Goal: Transaction & Acquisition: Obtain resource

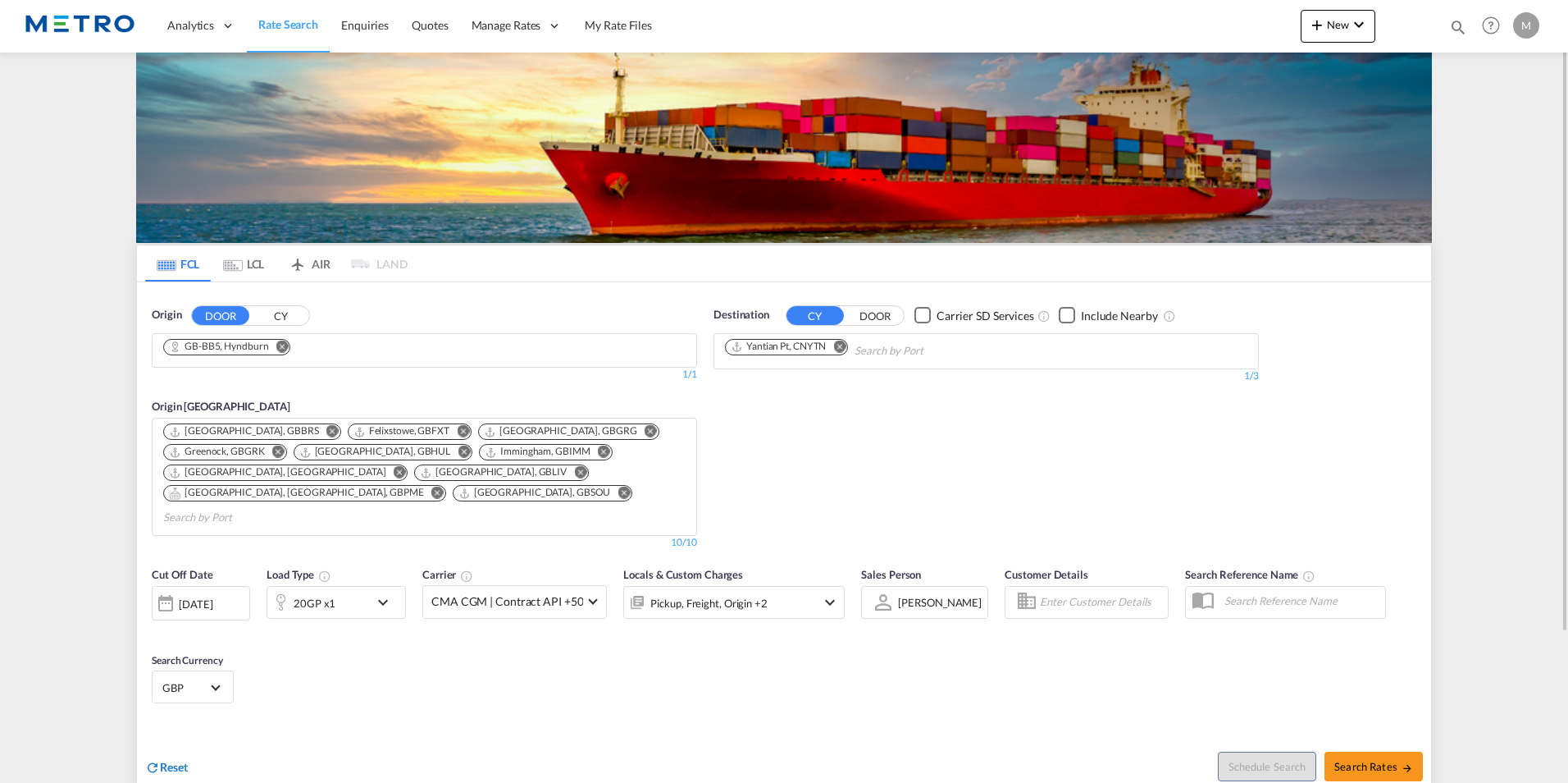
click at [172, 737] on div "Reset" at bounding box center [466, 754] width 643 height 45
click at [169, 760] on span "Reset" at bounding box center [173, 767] width 28 height 14
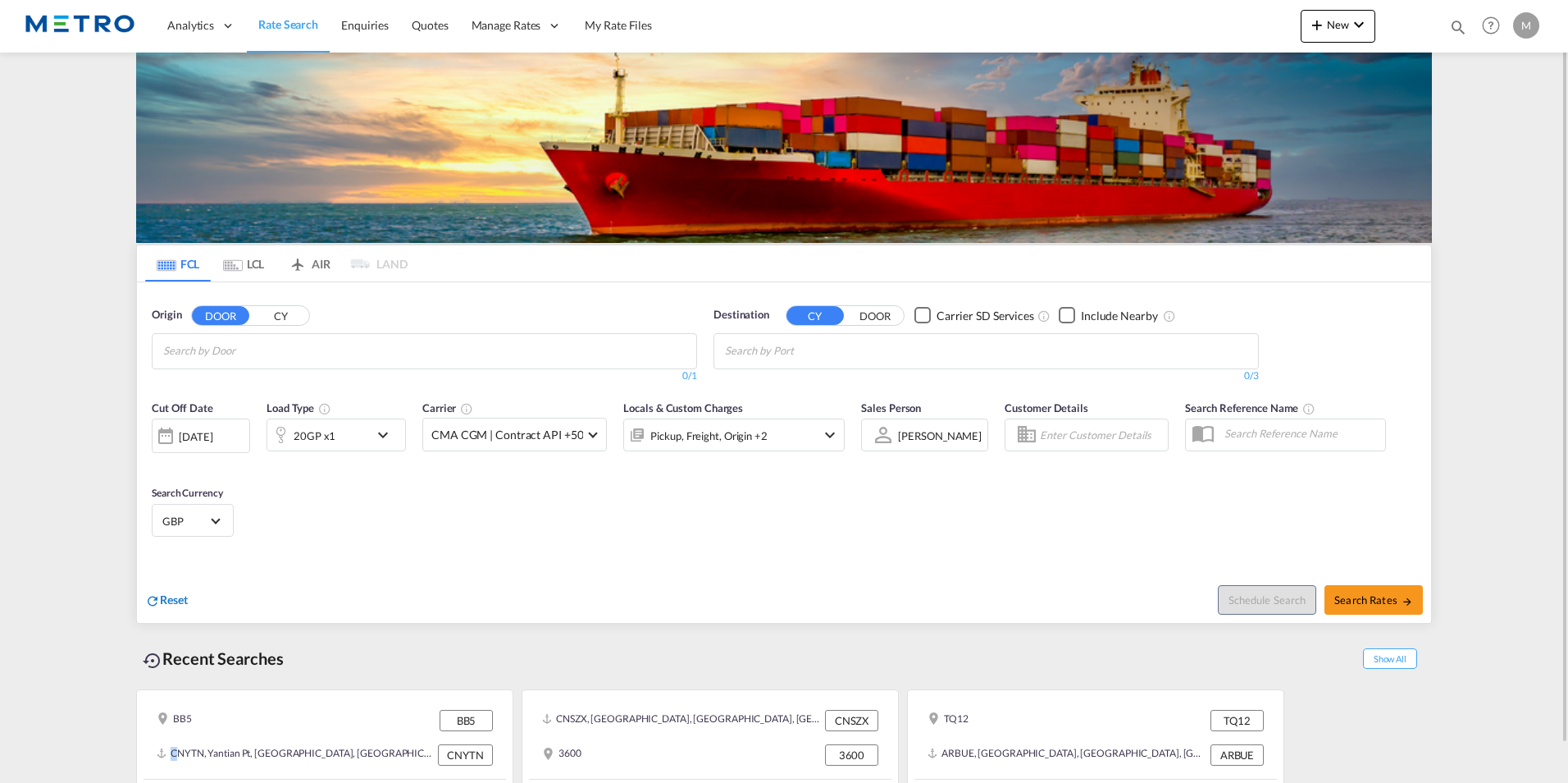
click at [169, 747] on span at bounding box center [164, 753] width 14 height 13
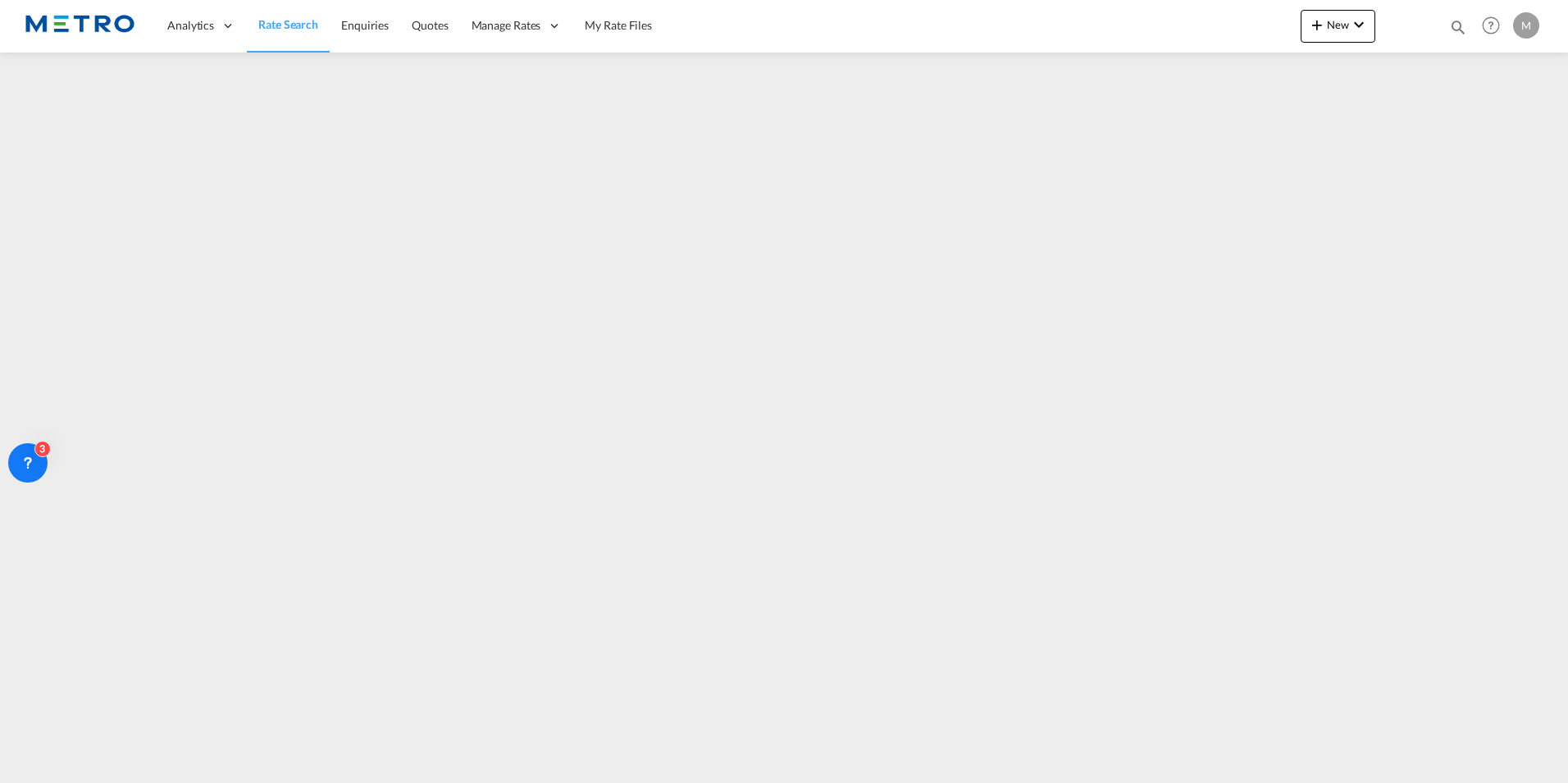
click at [304, 28] on span "Rate Search" at bounding box center [288, 24] width 60 height 14
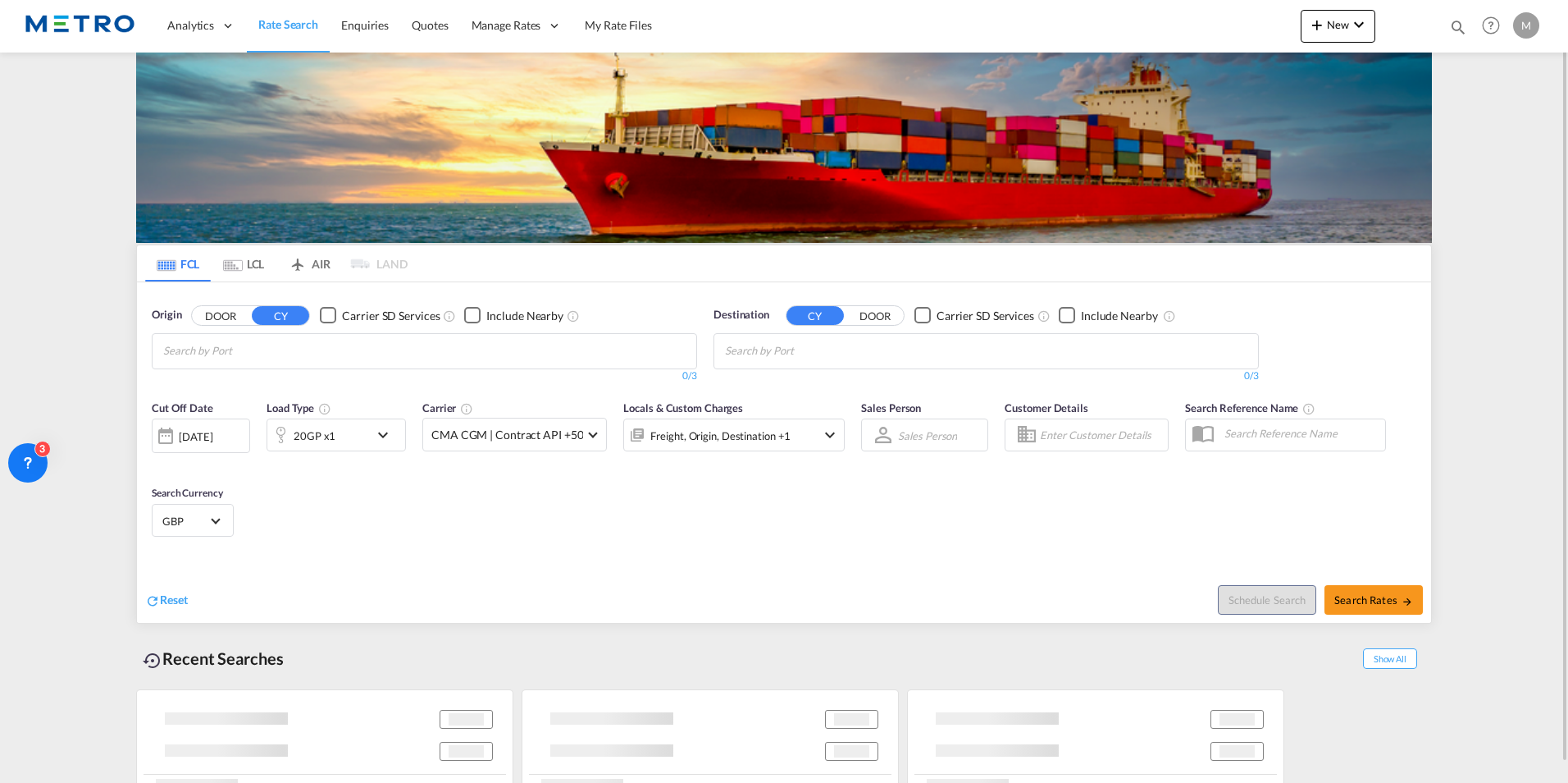
click at [255, 257] on md-tab-item "LCL" at bounding box center [243, 263] width 65 height 36
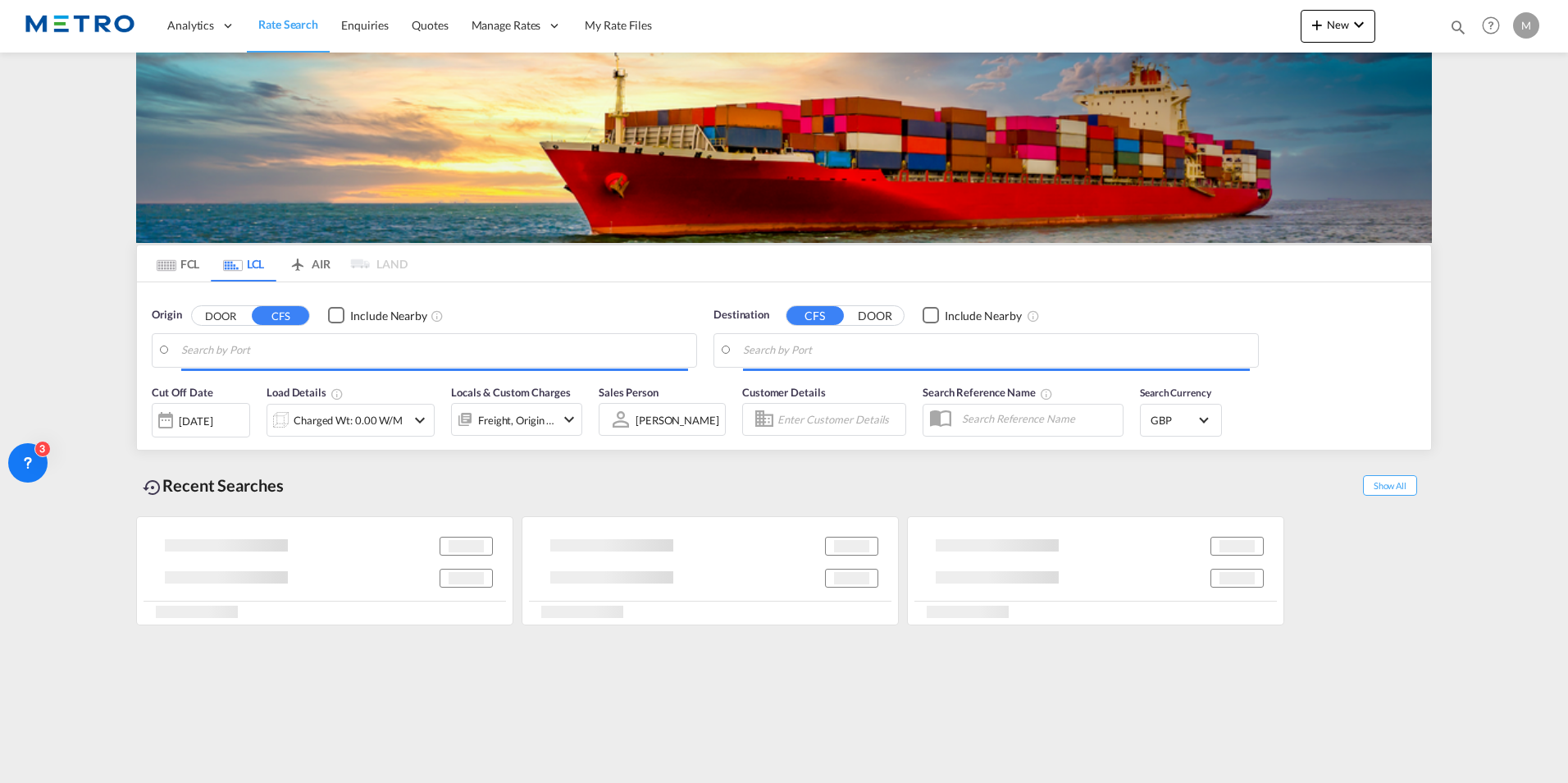
type input "BE-1800, Vilvorde, [GEOGRAPHIC_DATA]"
type input "[GEOGRAPHIC_DATA], ZADUR"
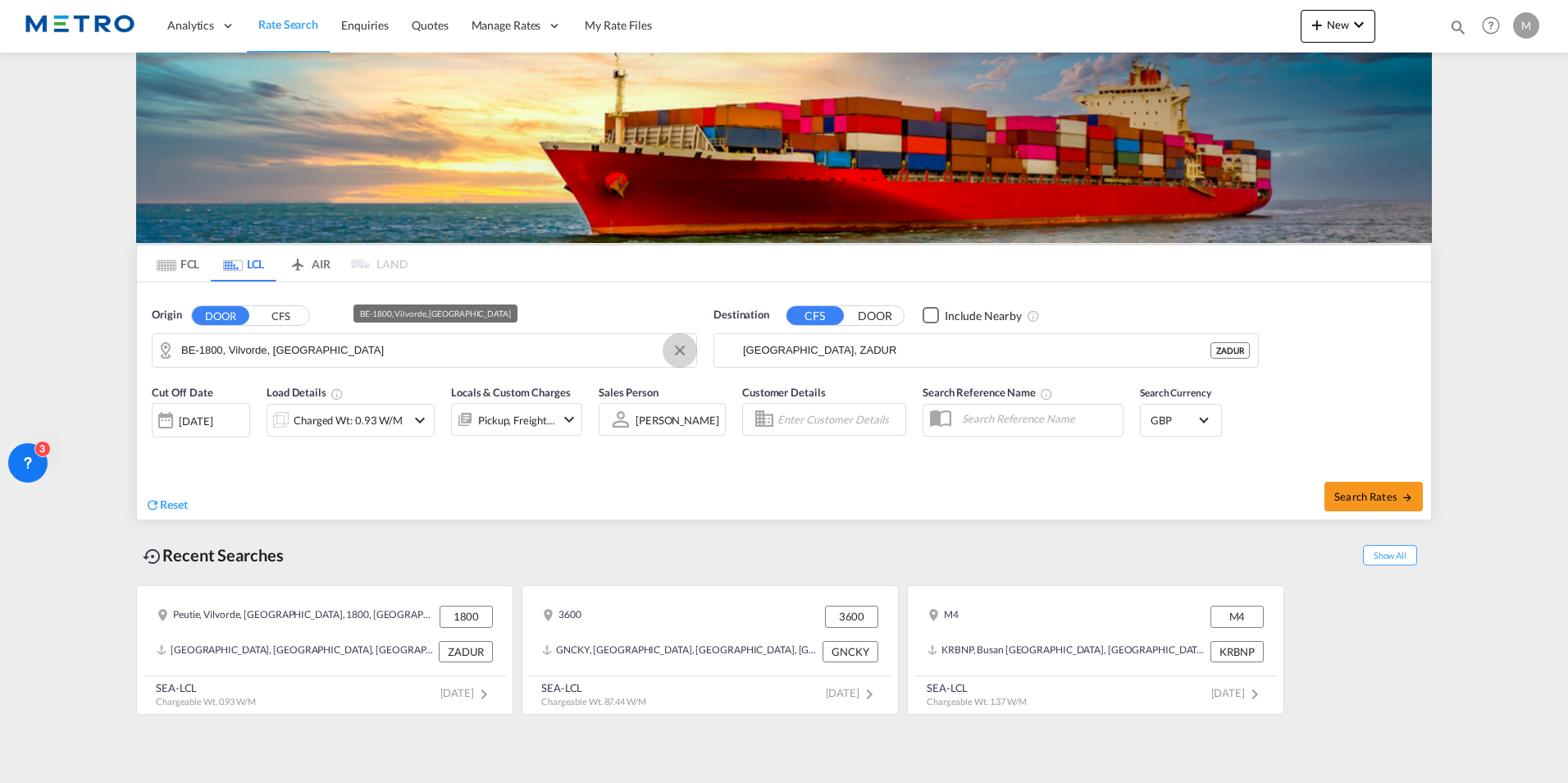
click at [683, 357] on button "Clear Input" at bounding box center [680, 350] width 25 height 25
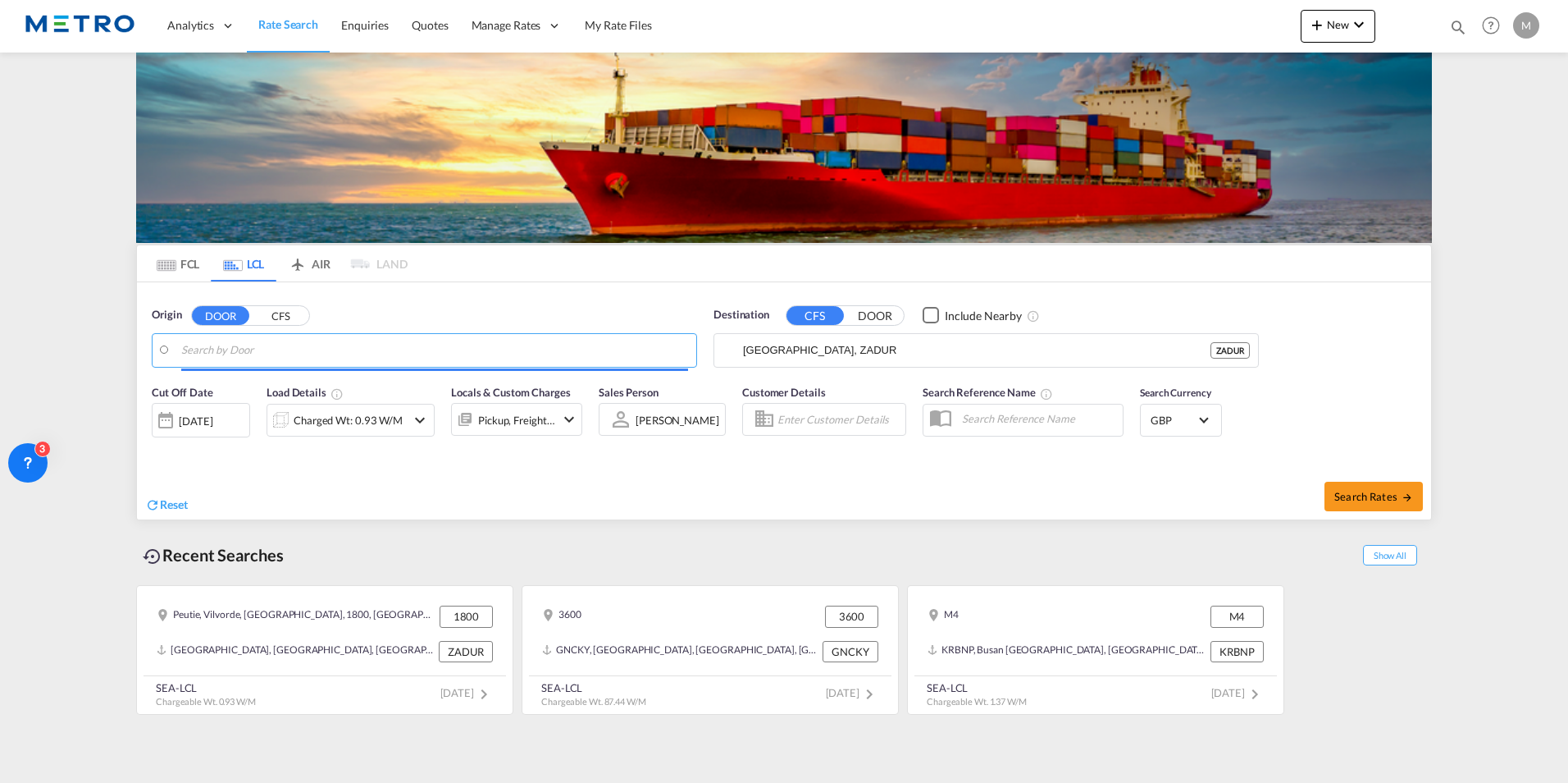
click at [587, 349] on input "Search by Door" at bounding box center [434, 350] width 507 height 25
drag, startPoint x: 262, startPoint y: 401, endPoint x: 810, endPoint y: 393, distance: 548.1
click at [263, 400] on div "[GEOGRAPHIC_DATA] , WN5 [GEOGRAPHIC_DATA] [GEOGRAPHIC_DATA]-WN5" at bounding box center [308, 395] width 312 height 49
type input "GB-WN5, [GEOGRAPHIC_DATA]"
click at [852, 350] on input "[GEOGRAPHIC_DATA], ZADUR" at bounding box center [995, 350] width 507 height 25
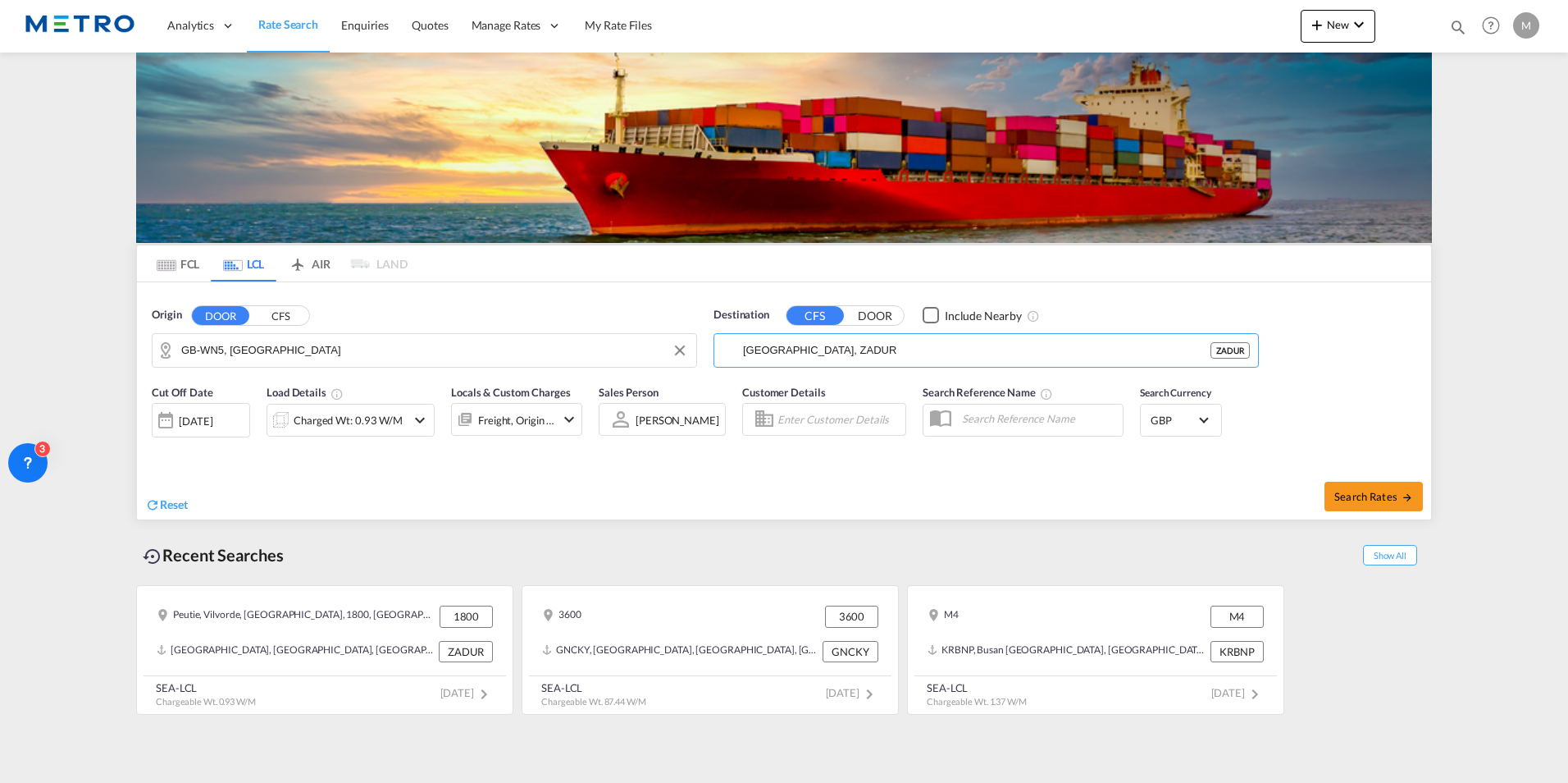
click at [879, 317] on button "DOOR" at bounding box center [875, 315] width 57 height 19
click at [784, 341] on body "Analytics Reports Dashboard Rate Search Enquiries Quotes" at bounding box center [784, 392] width 1568 height 783
paste input "456902"
drag, startPoint x: 874, startPoint y: 356, endPoint x: 742, endPoint y: 358, distance: 132.0
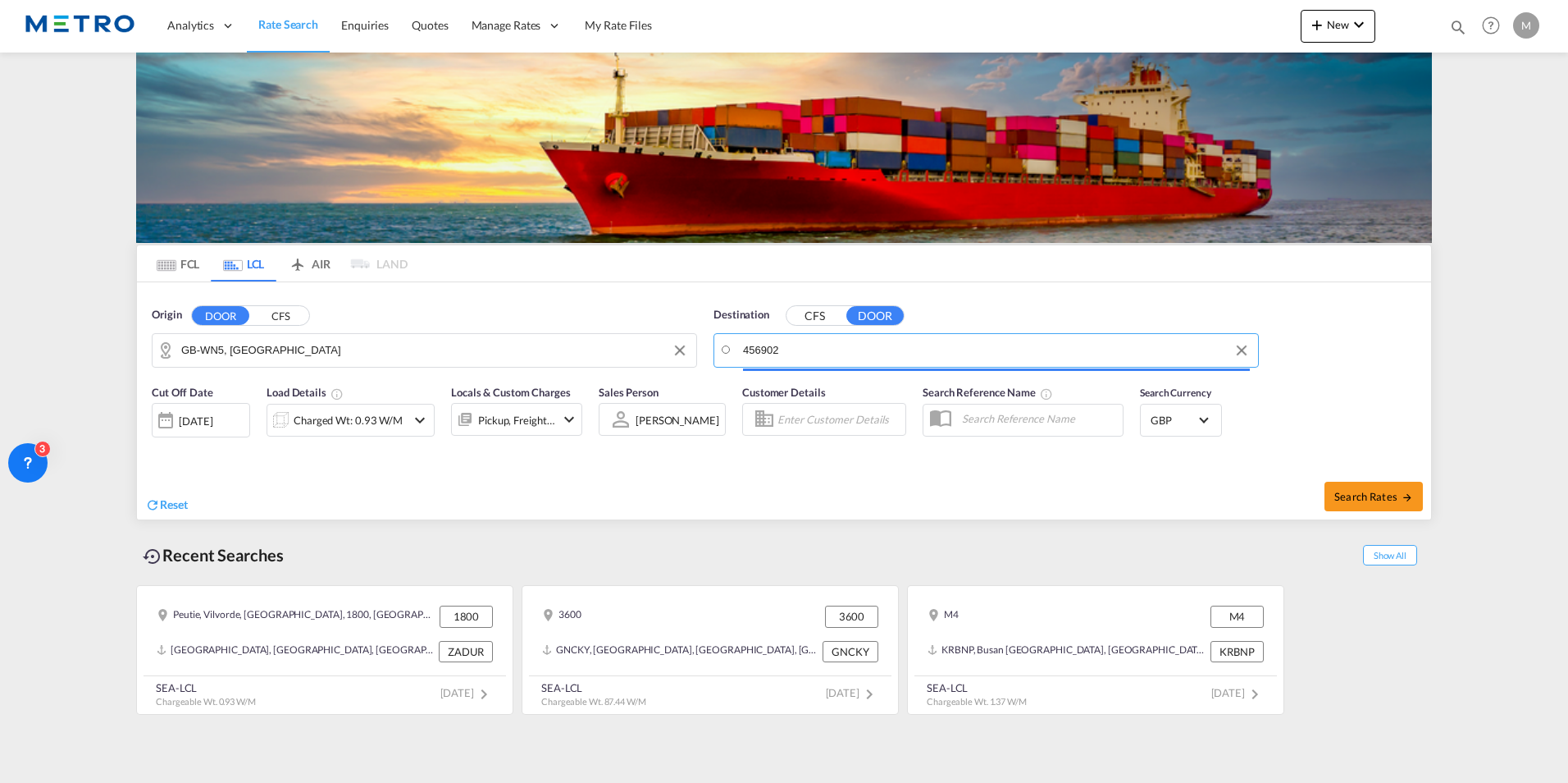
click at [804, 347] on input "456902" at bounding box center [995, 350] width 507 height 25
click at [806, 348] on input "456902" at bounding box center [995, 350] width 507 height 25
type input "4"
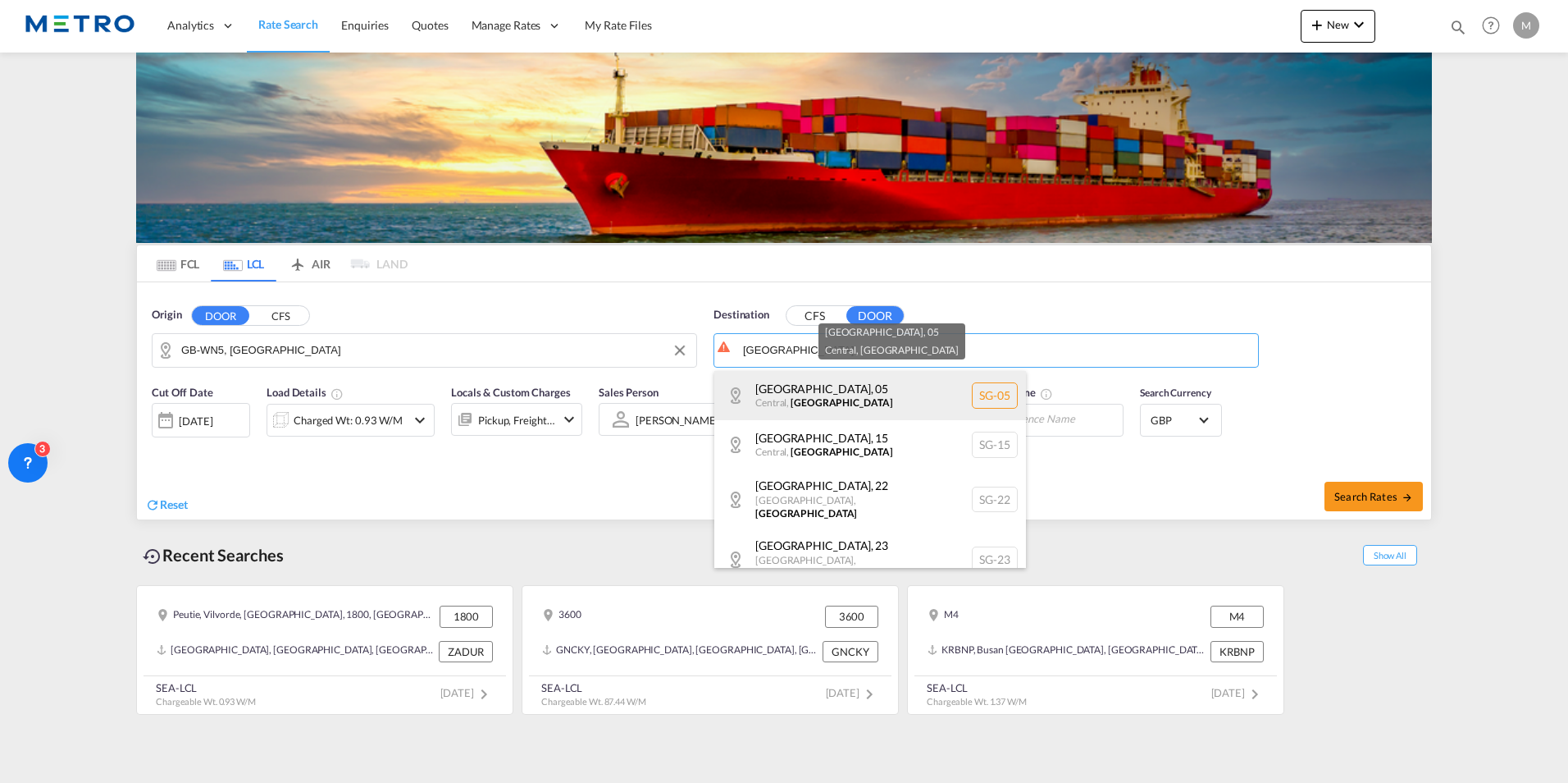
click at [872, 393] on div "[GEOGRAPHIC_DATA] , [GEOGRAPHIC_DATA] , [GEOGRAPHIC_DATA] SG-05" at bounding box center [869, 395] width 312 height 49
type input "SG-05, [GEOGRAPHIC_DATA], [GEOGRAPHIC_DATA]"
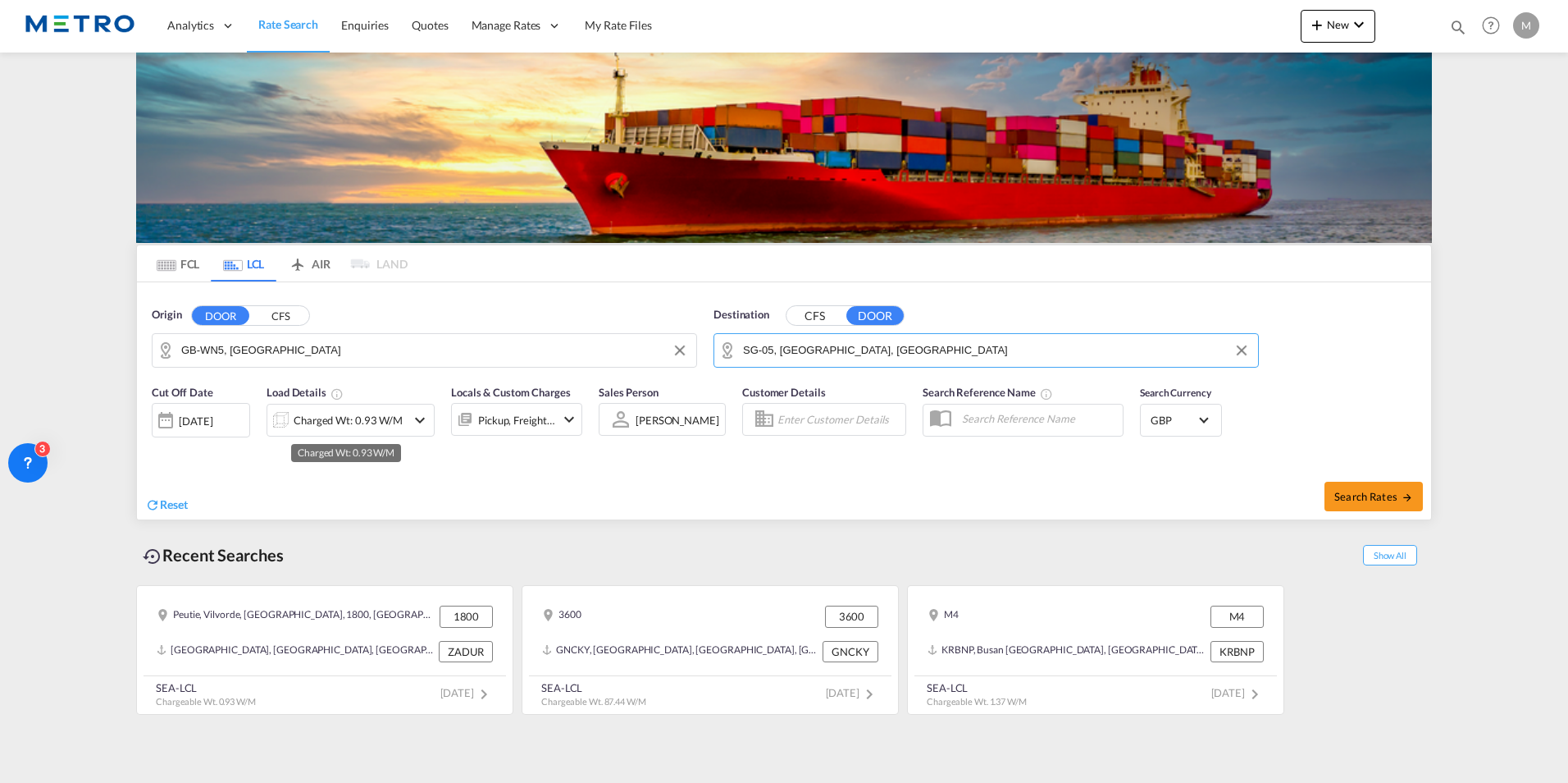
click at [379, 410] on div "Charged Wt: 0.93 W/M" at bounding box center [348, 420] width 109 height 23
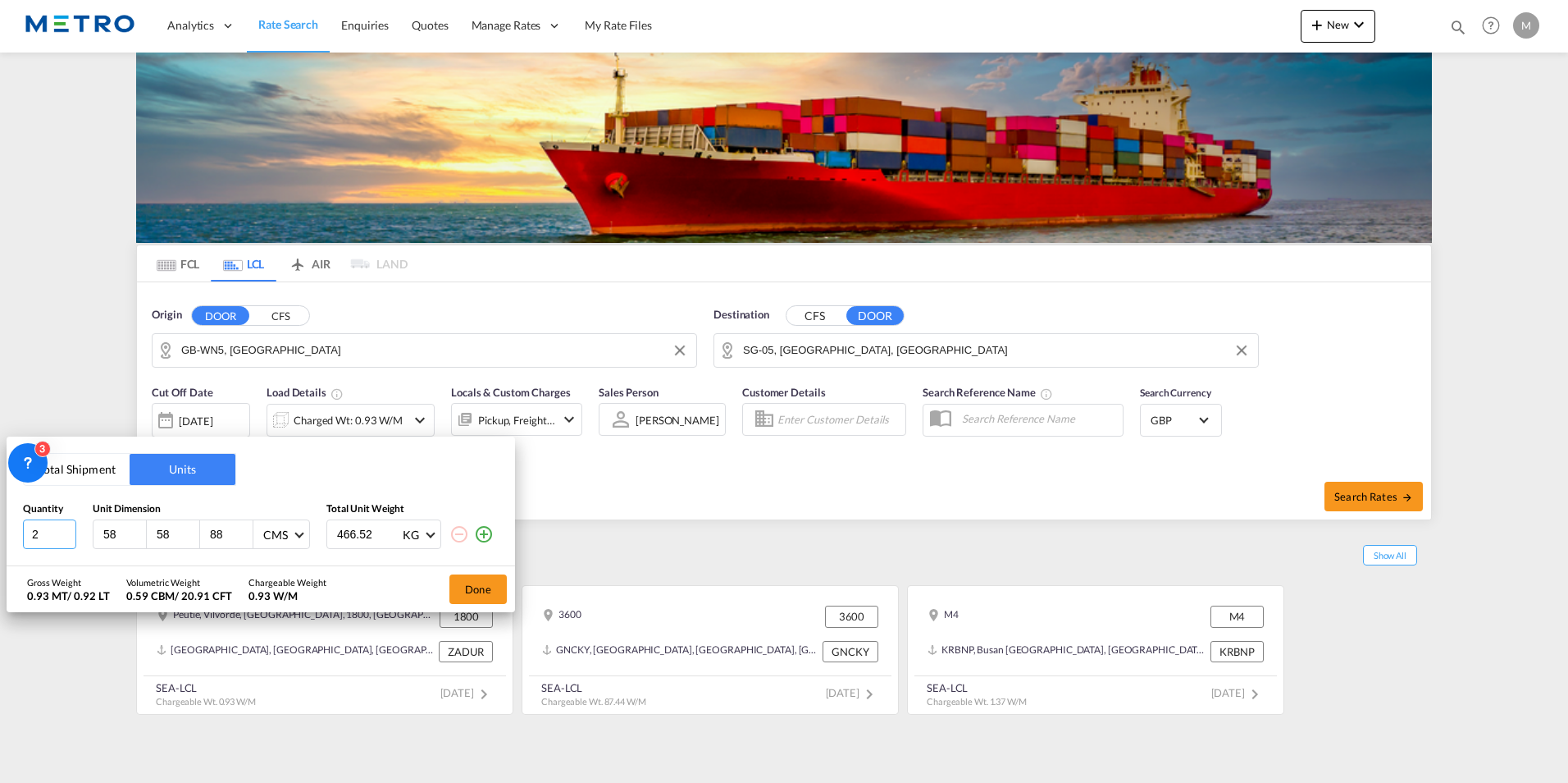
click at [42, 541] on input "2" at bounding box center [50, 534] width 54 height 29
drag, startPoint x: 50, startPoint y: 538, endPoint x: 24, endPoint y: 540, distance: 26.1
click at [0, 541] on html "Analytics Reports Dashboard Rate Search Enquiries Quotes" at bounding box center [784, 392] width 1568 height 783
type input "1"
type input "120"
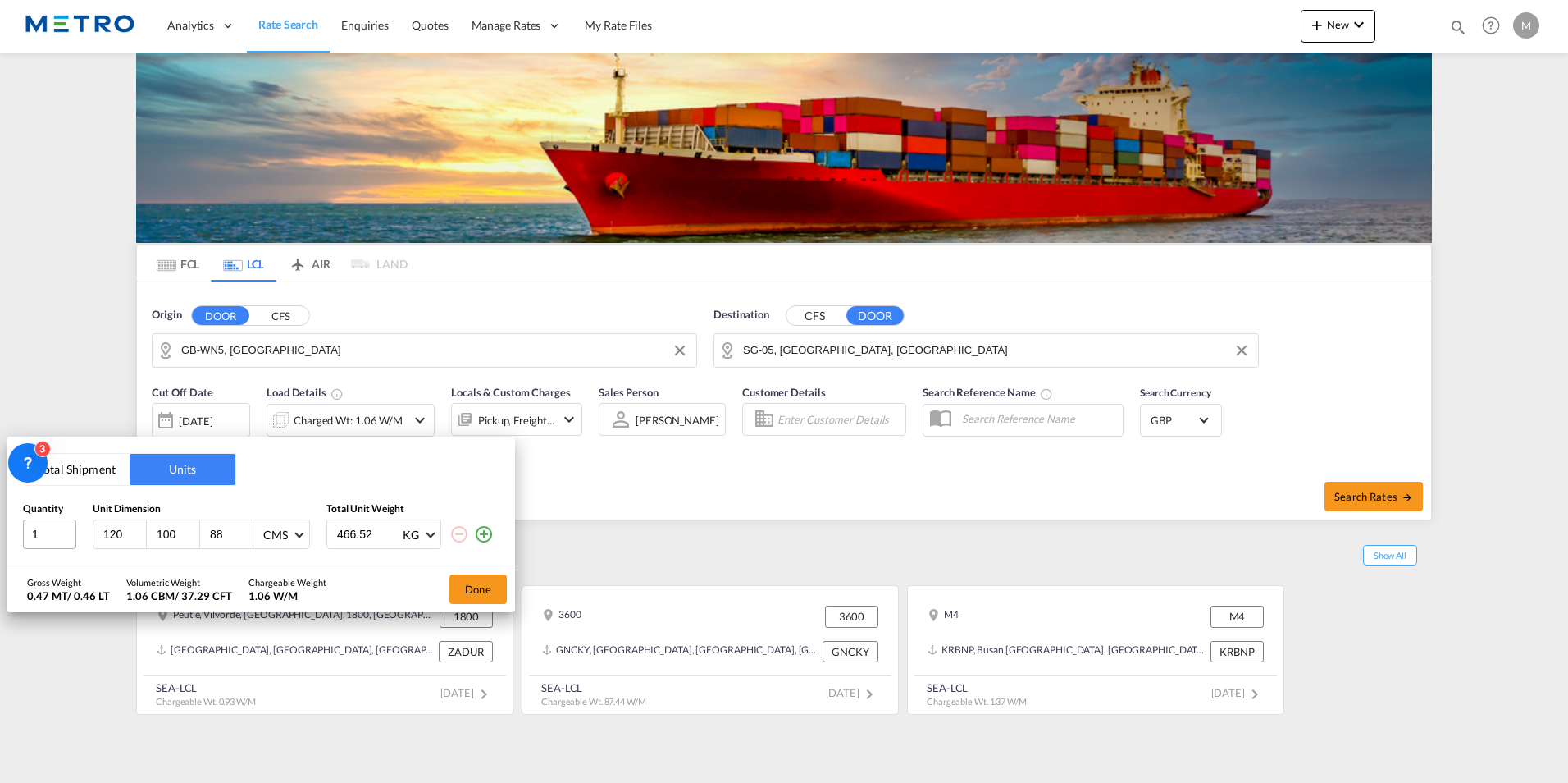
type input "100"
type input "200"
drag, startPoint x: 384, startPoint y: 531, endPoint x: 297, endPoint y: 539, distance: 87.4
click at [297, 539] on div "1 120 100 200 CMS CMS Inches 466.52 KG KG LB" at bounding box center [261, 534] width 475 height 29
type input "220"
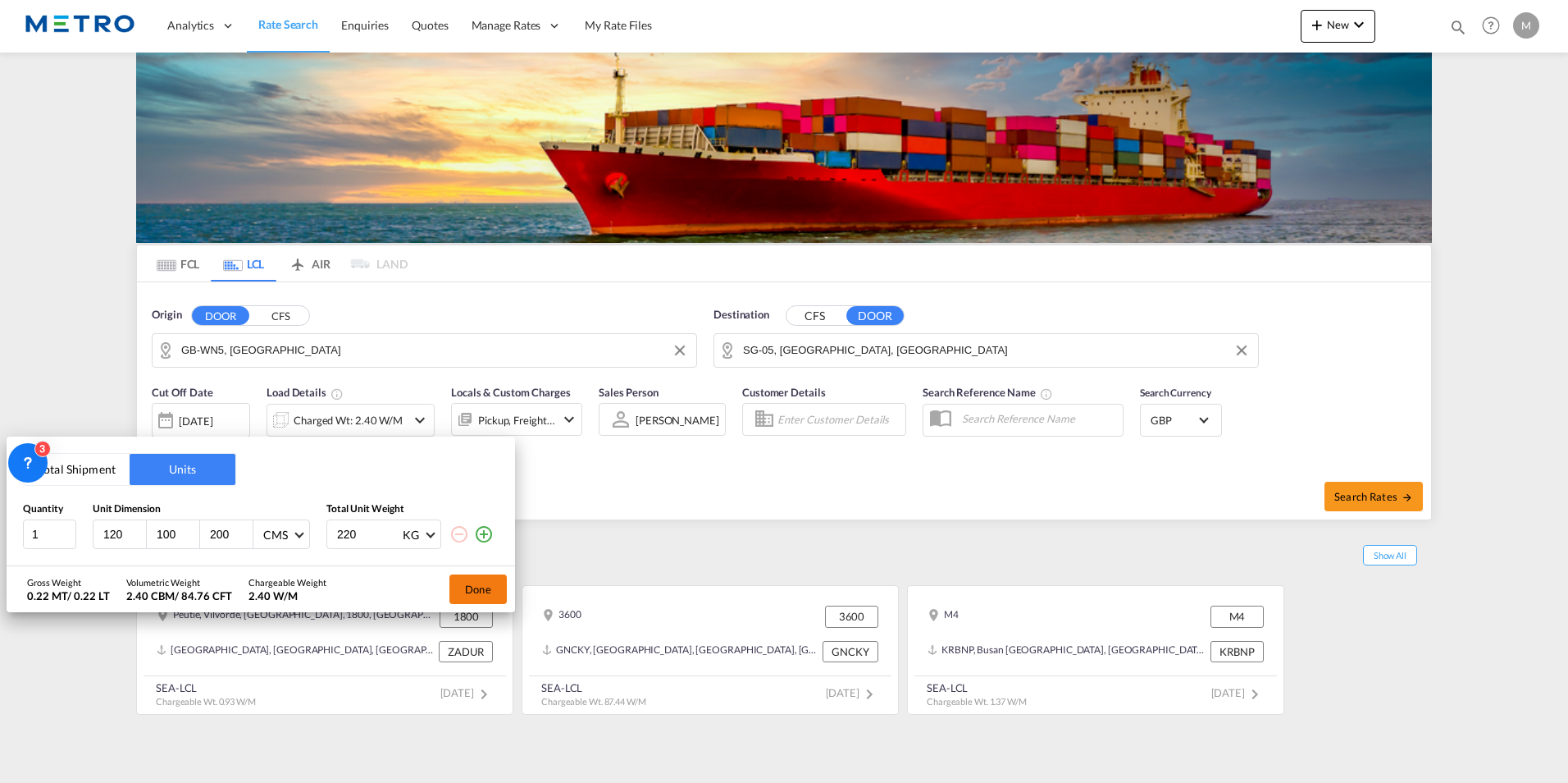
click at [474, 585] on button "Done" at bounding box center [478, 588] width 57 height 29
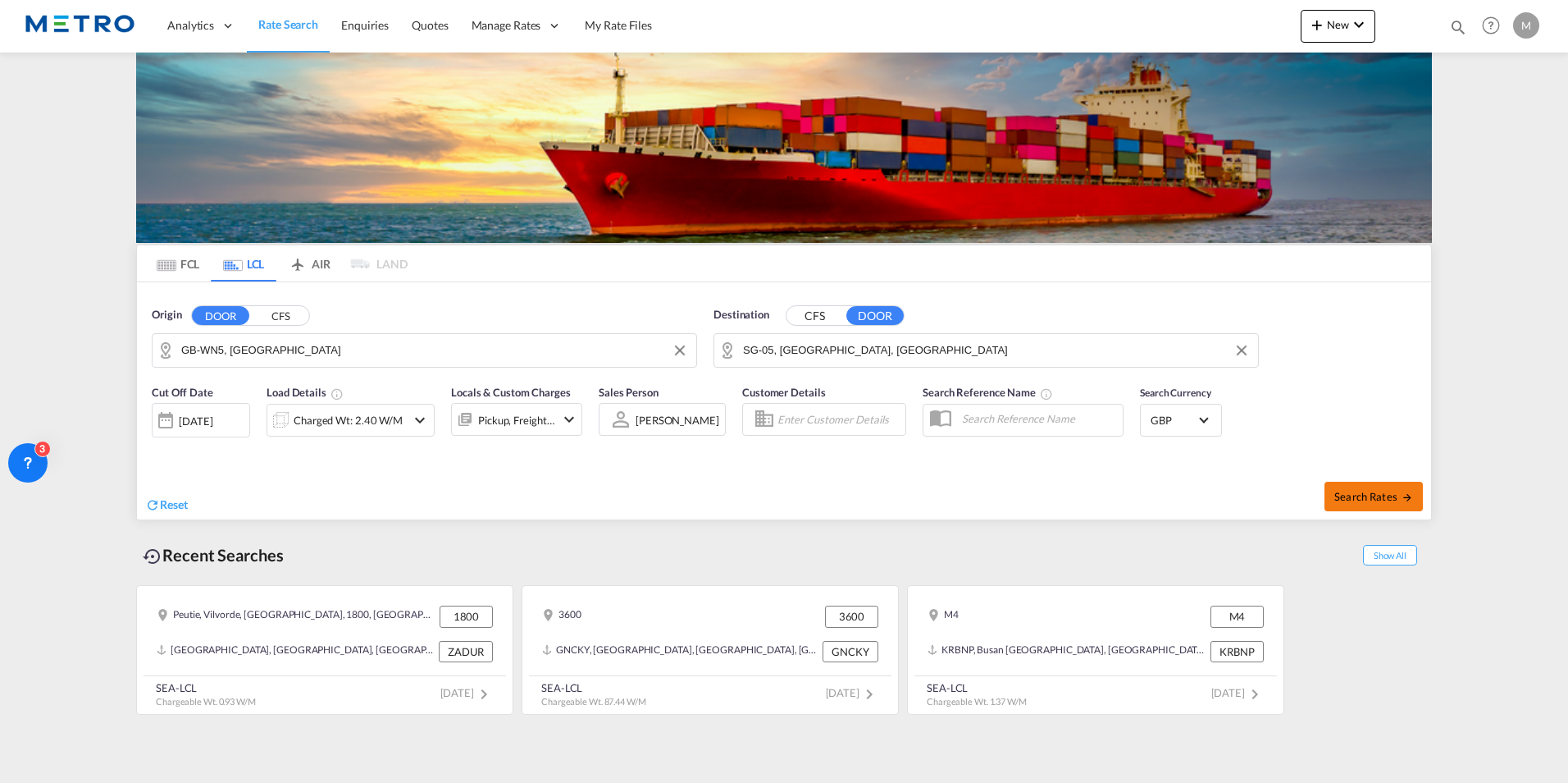
click at [1341, 484] on div "Search Rates" at bounding box center [1110, 496] width 643 height 46
click at [1343, 488] on button "Search Rates" at bounding box center [1373, 496] width 98 height 29
type input "WN5 to 05 / [DATE]"
